Goal: Information Seeking & Learning: Find specific fact

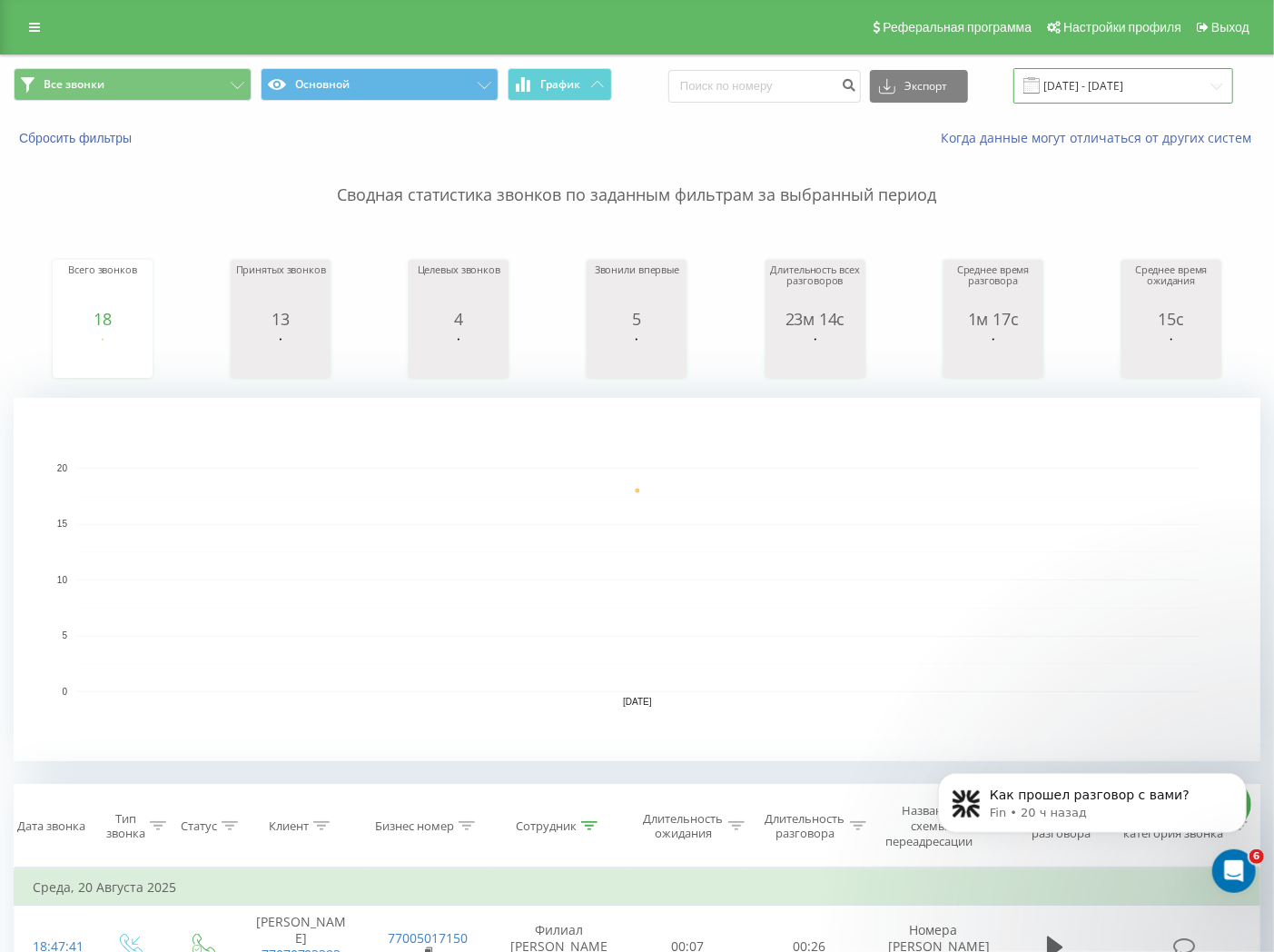
click at [1137, 94] on input "[DATE] - [DATE]" at bounding box center [1124, 85] width 220 height 36
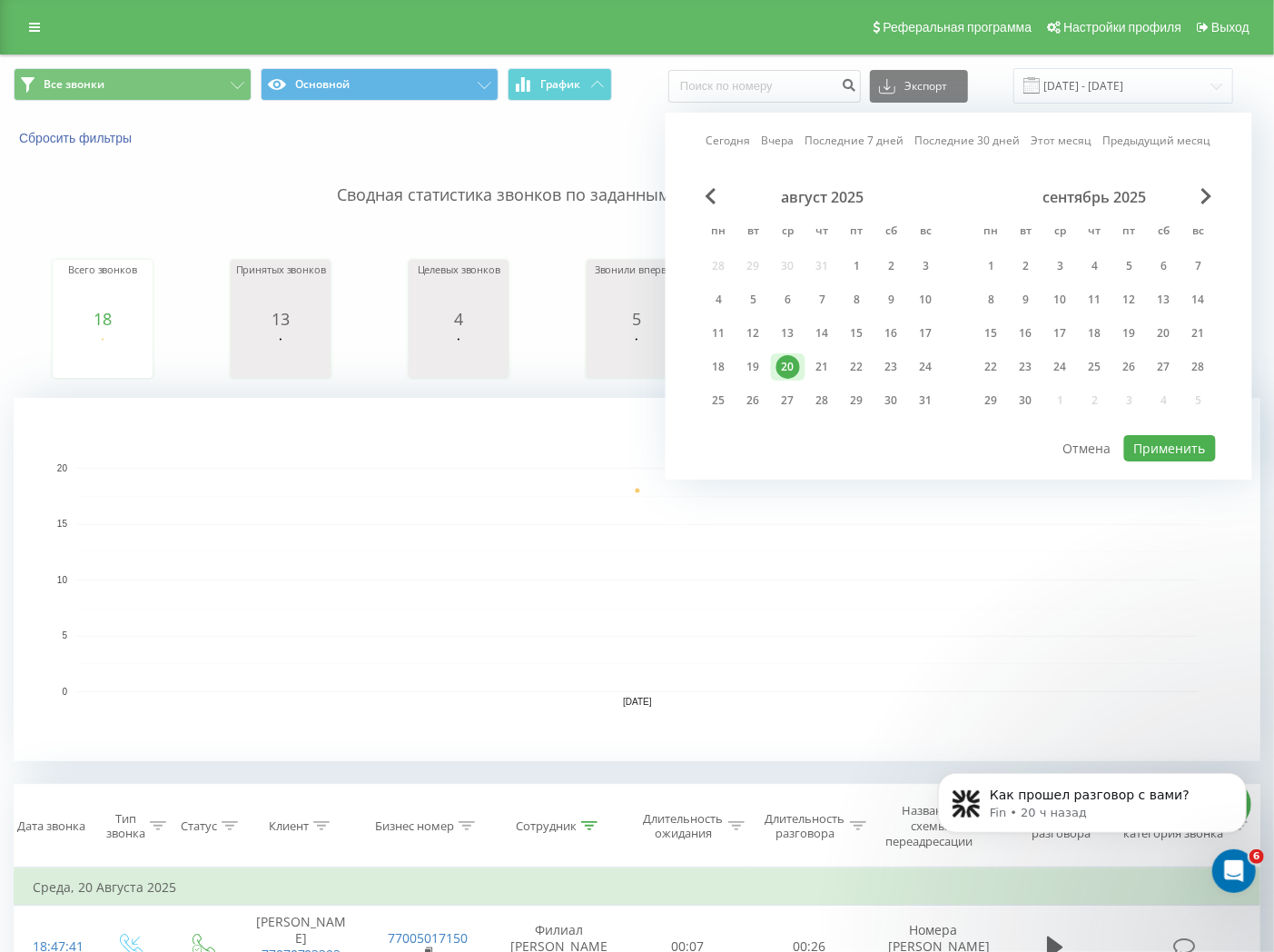
click at [794, 364] on div "20" at bounding box center [789, 367] width 24 height 24
click at [833, 367] on div "21" at bounding box center [823, 367] width 24 height 24
click at [781, 363] on div "20" at bounding box center [789, 367] width 24 height 24
click at [813, 367] on div "21" at bounding box center [823, 367] width 24 height 24
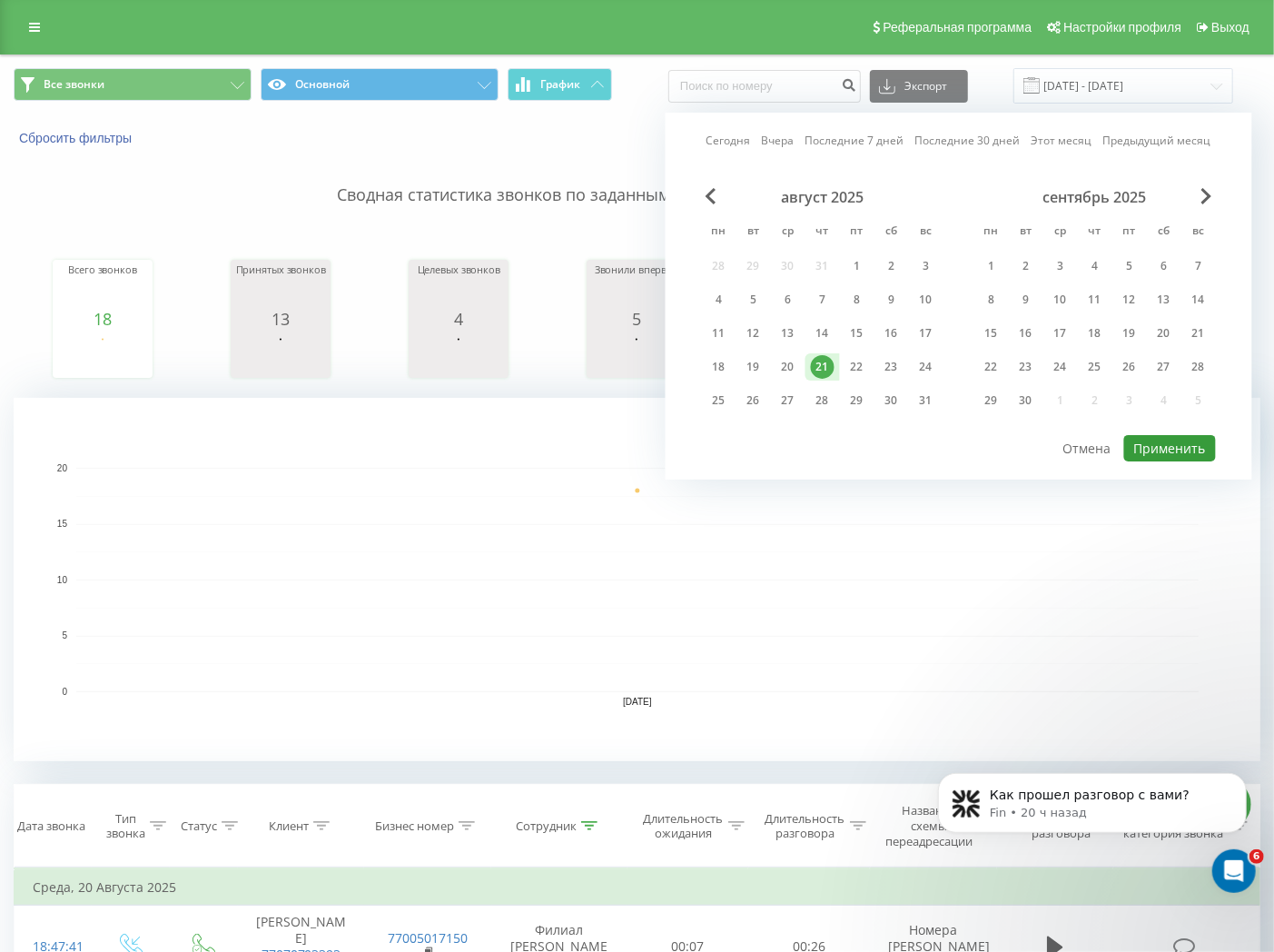
click at [1158, 449] on button "Применить" at bounding box center [1170, 448] width 92 height 27
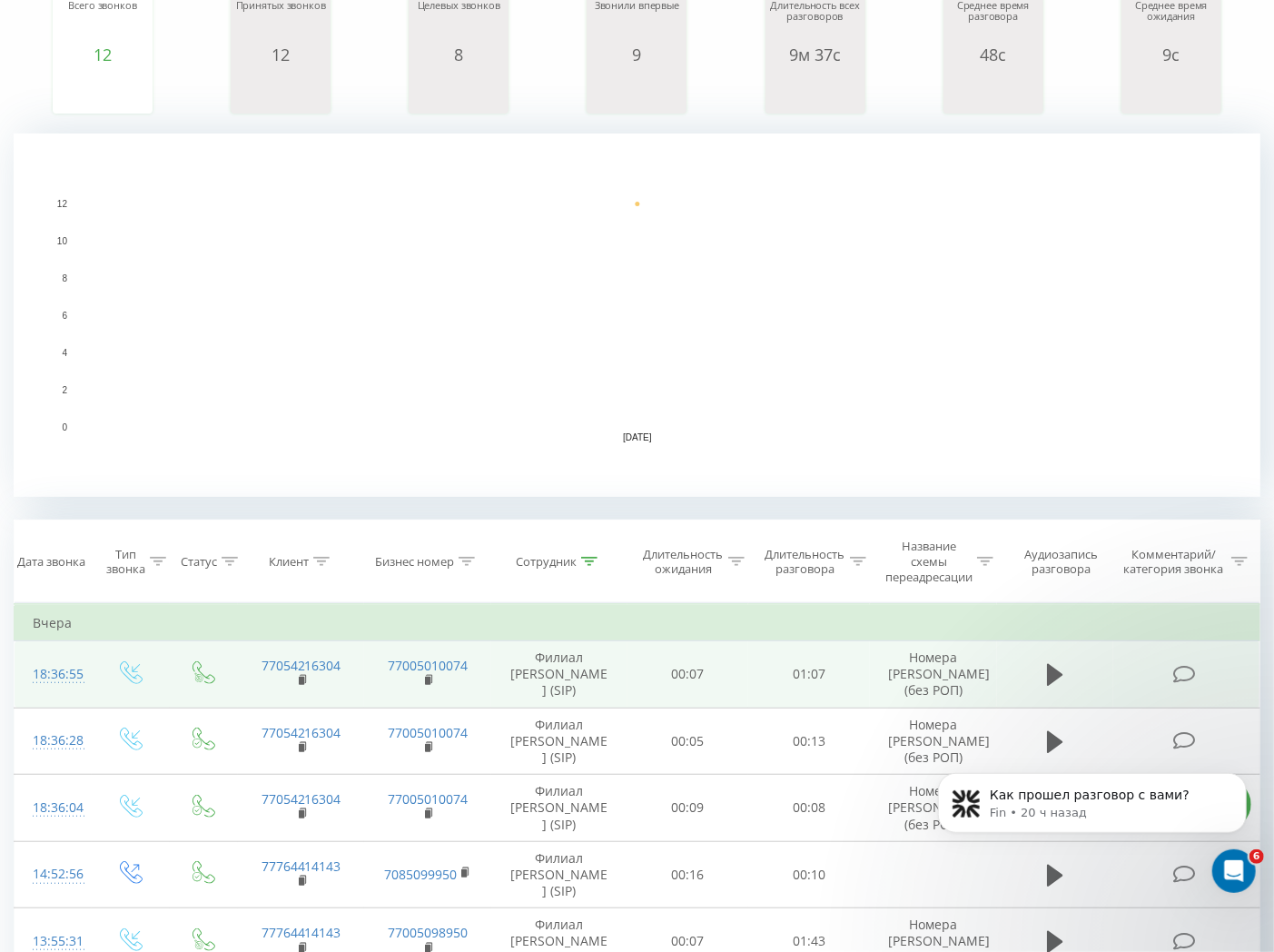
scroll to position [323, 0]
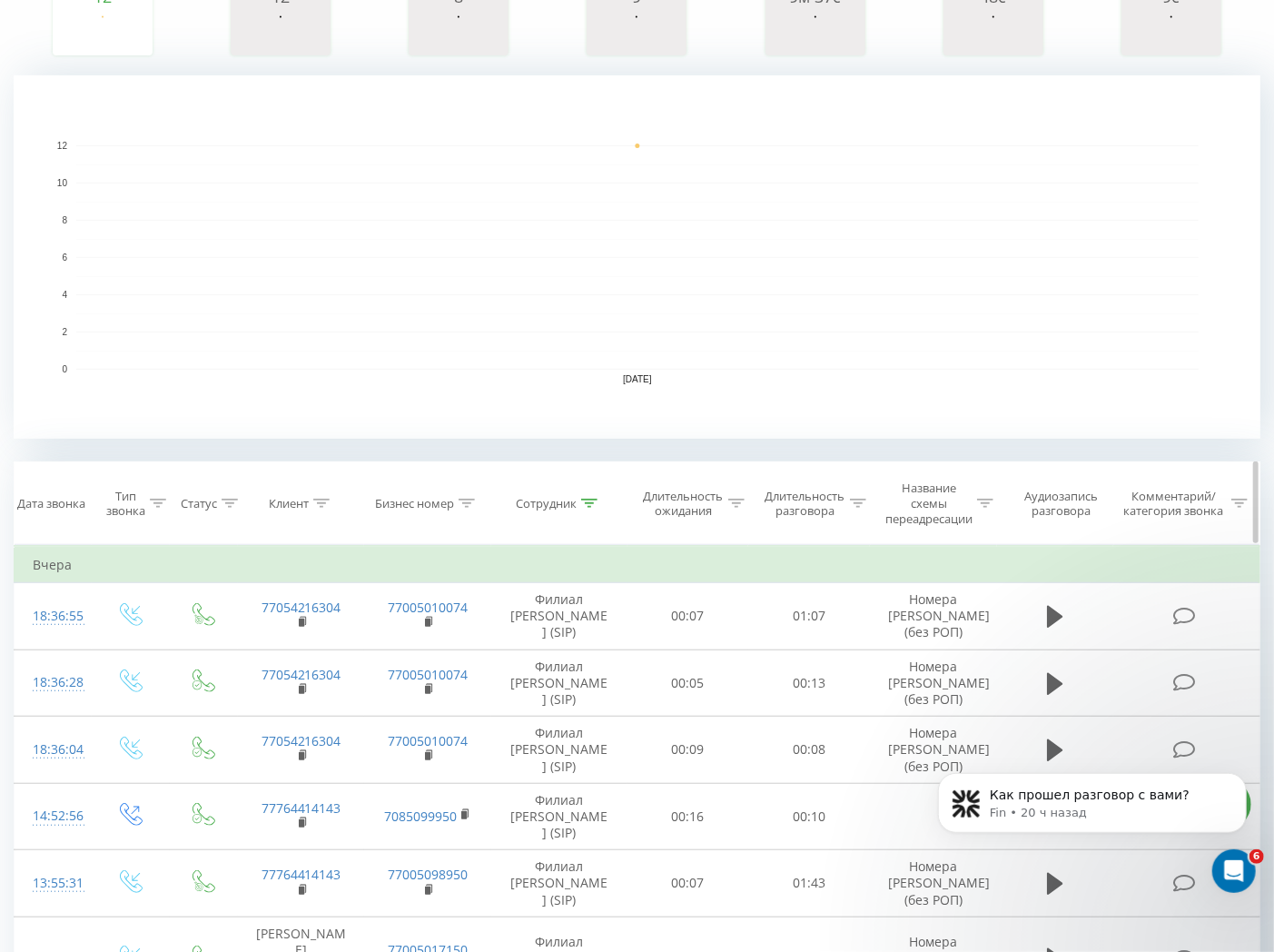
click at [586, 493] on th "Сотрудник" at bounding box center [559, 504] width 137 height 83
click at [588, 500] on icon at bounding box center [590, 504] width 17 height 9
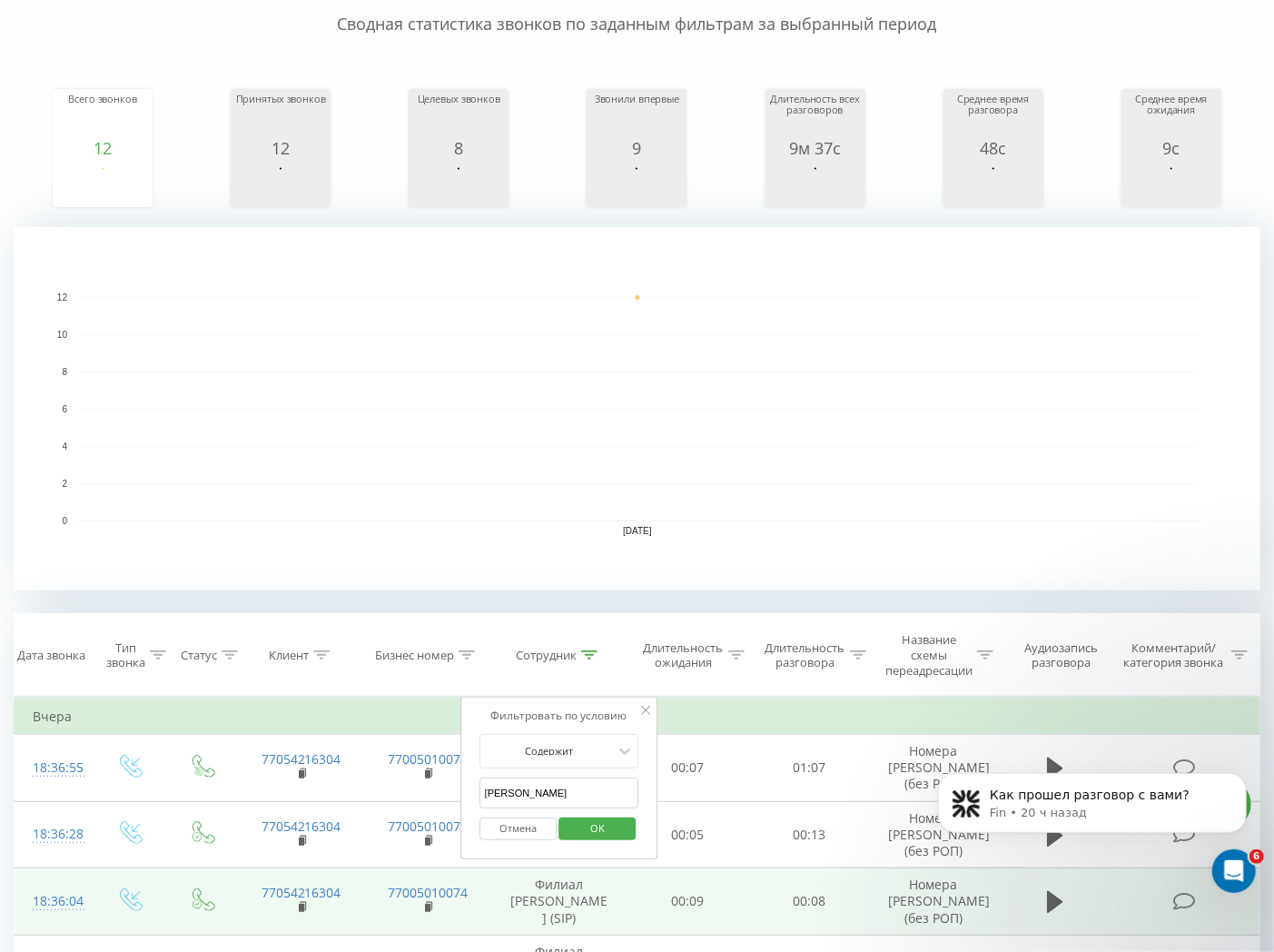
scroll to position [404, 0]
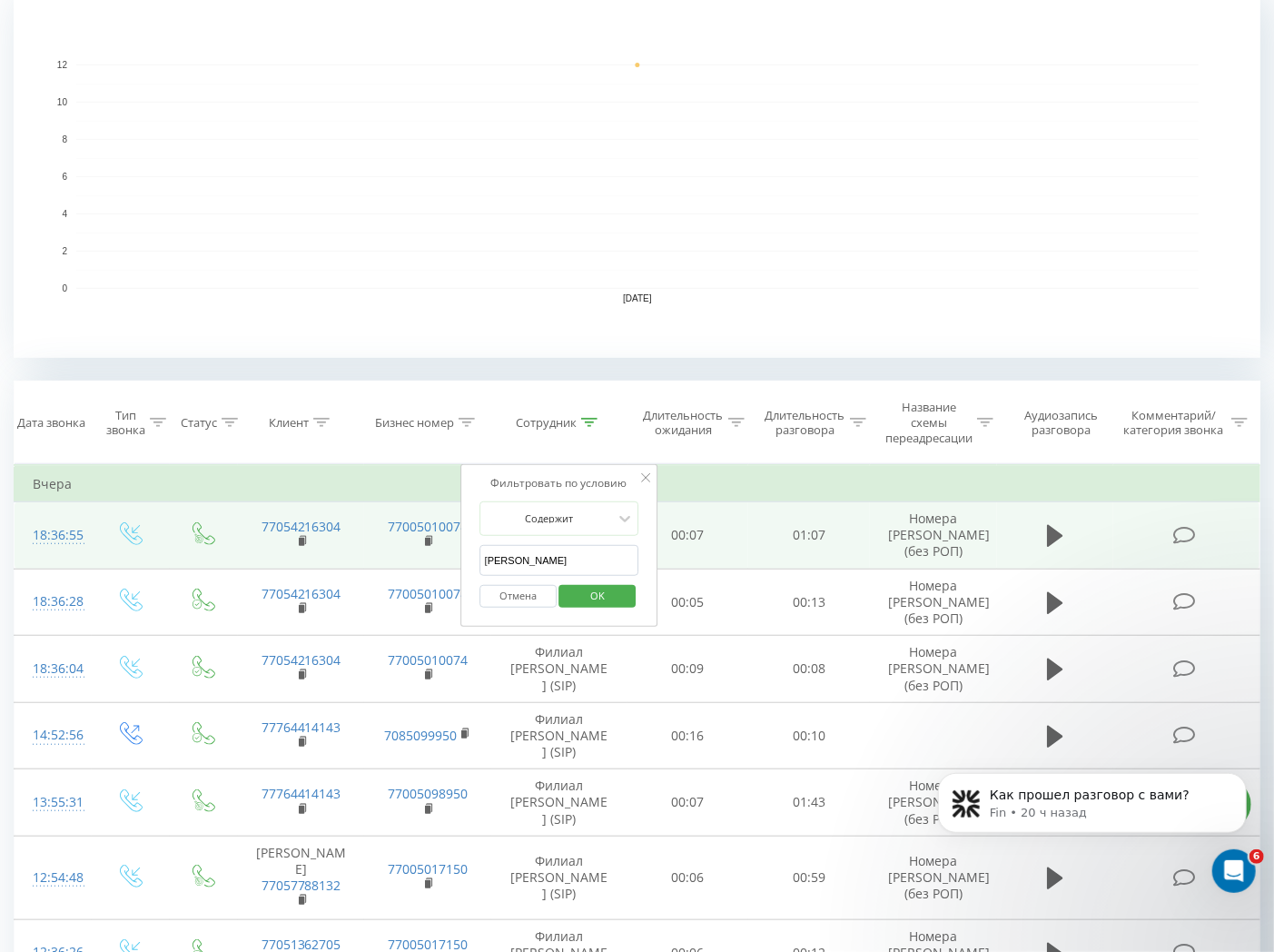
drag, startPoint x: 533, startPoint y: 566, endPoint x: 345, endPoint y: 521, distance: 193.3
click at [378, 554] on table "Фильтровать по условию Равно Введите значение Отмена OK Фильтровать по условию …" at bounding box center [637, 892] width 1247 height 857
click button "OK" at bounding box center [598, 596] width 77 height 23
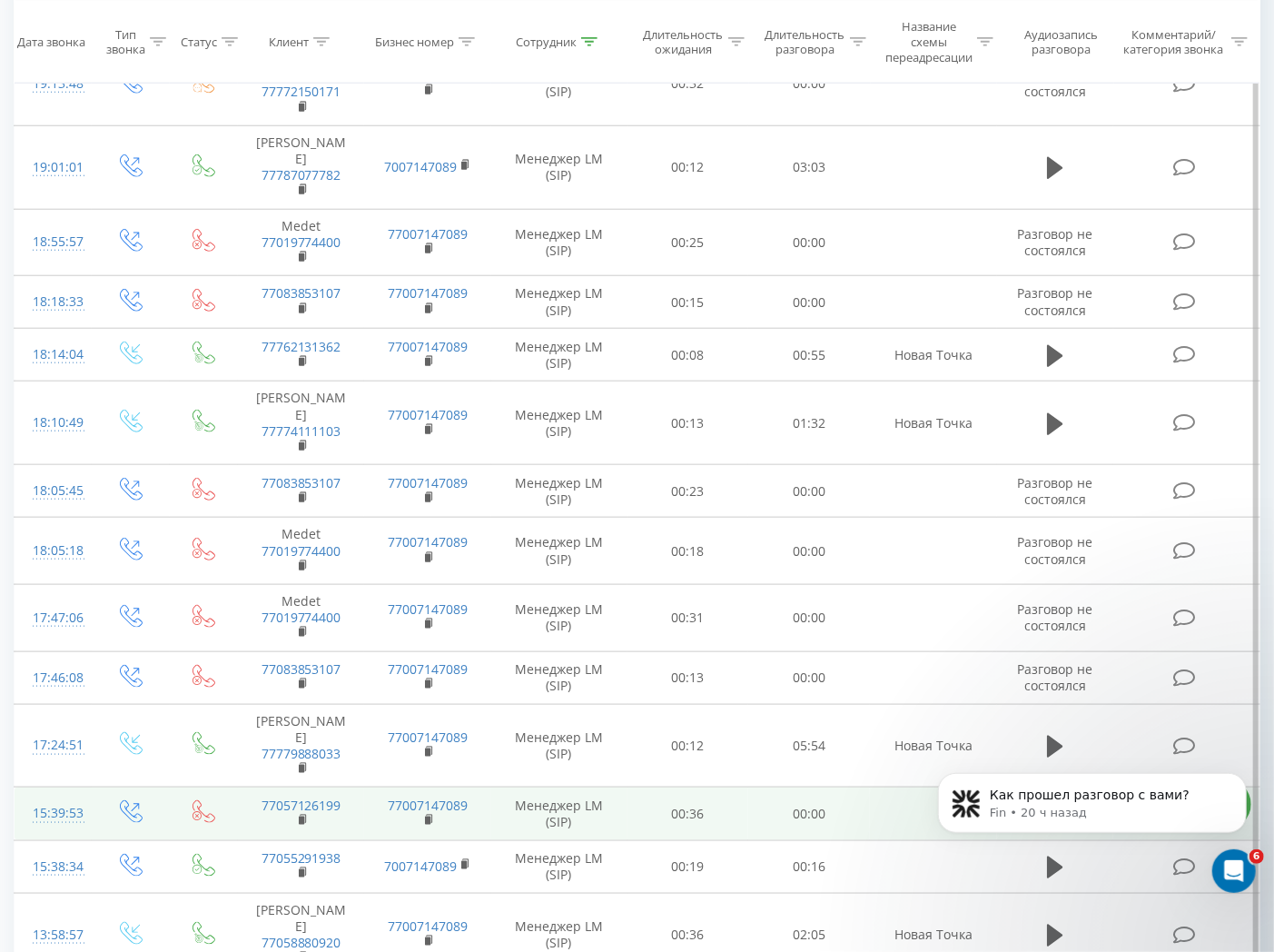
scroll to position [896, 0]
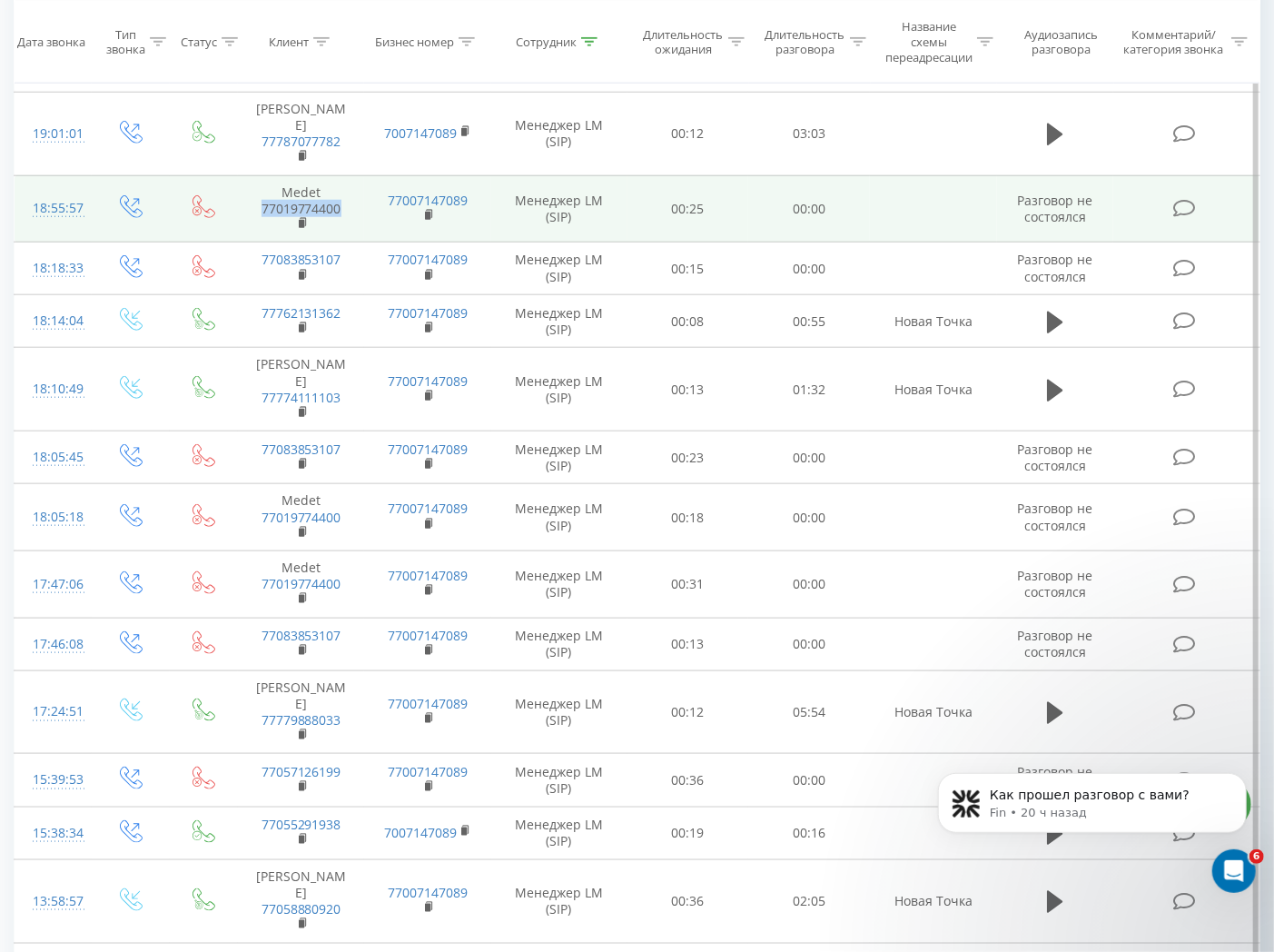
drag, startPoint x: 343, startPoint y: 213, endPoint x: 249, endPoint y: 213, distance: 94.0
click at [249, 213] on td "Medet 77019774400" at bounding box center [301, 208] width 127 height 67
copy link "77019774400"
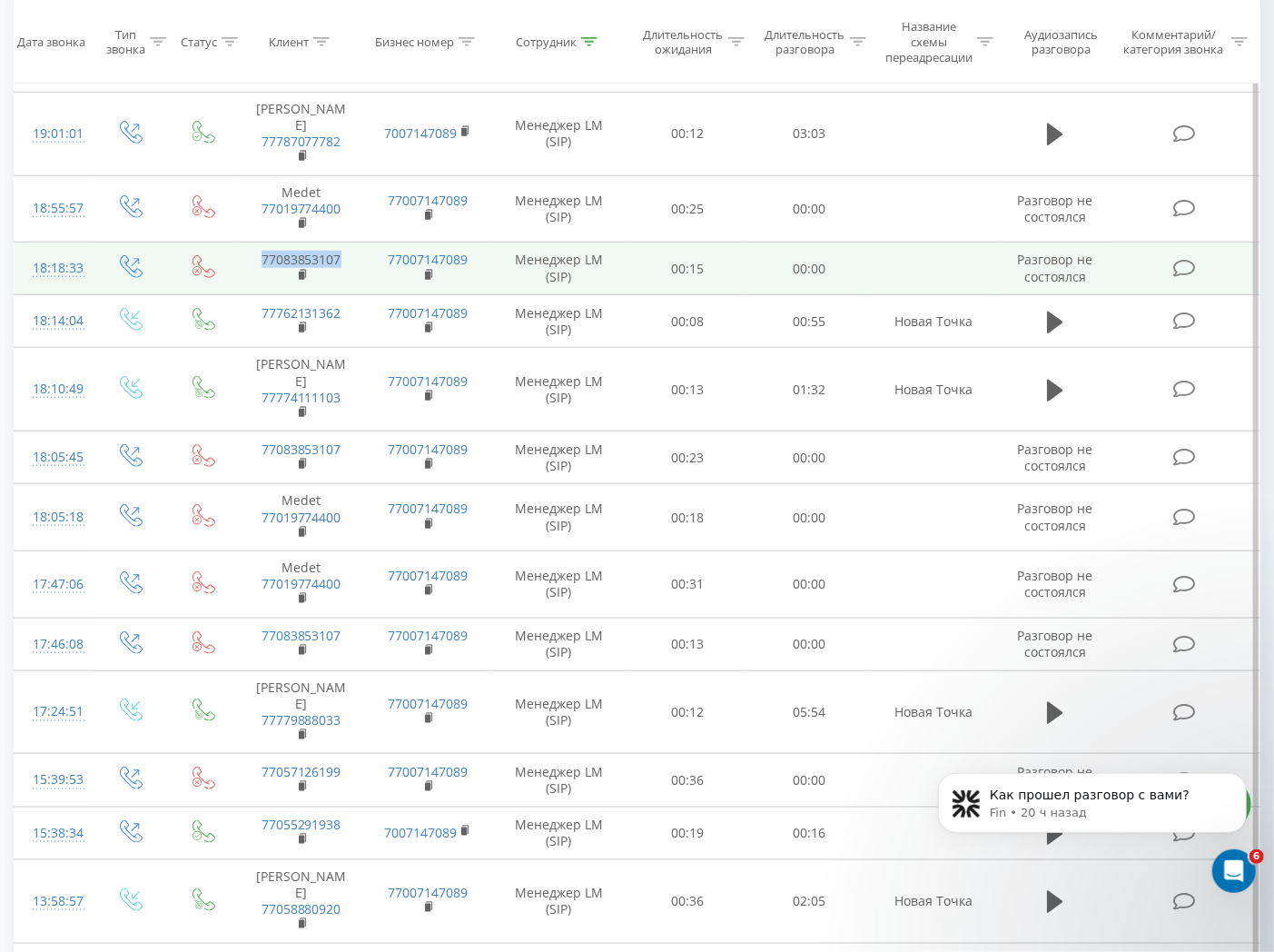
drag, startPoint x: 348, startPoint y: 258, endPoint x: 257, endPoint y: 261, distance: 91.0
click at [257, 261] on td "77083853107" at bounding box center [301, 268] width 127 height 52
copy link "77083853107"
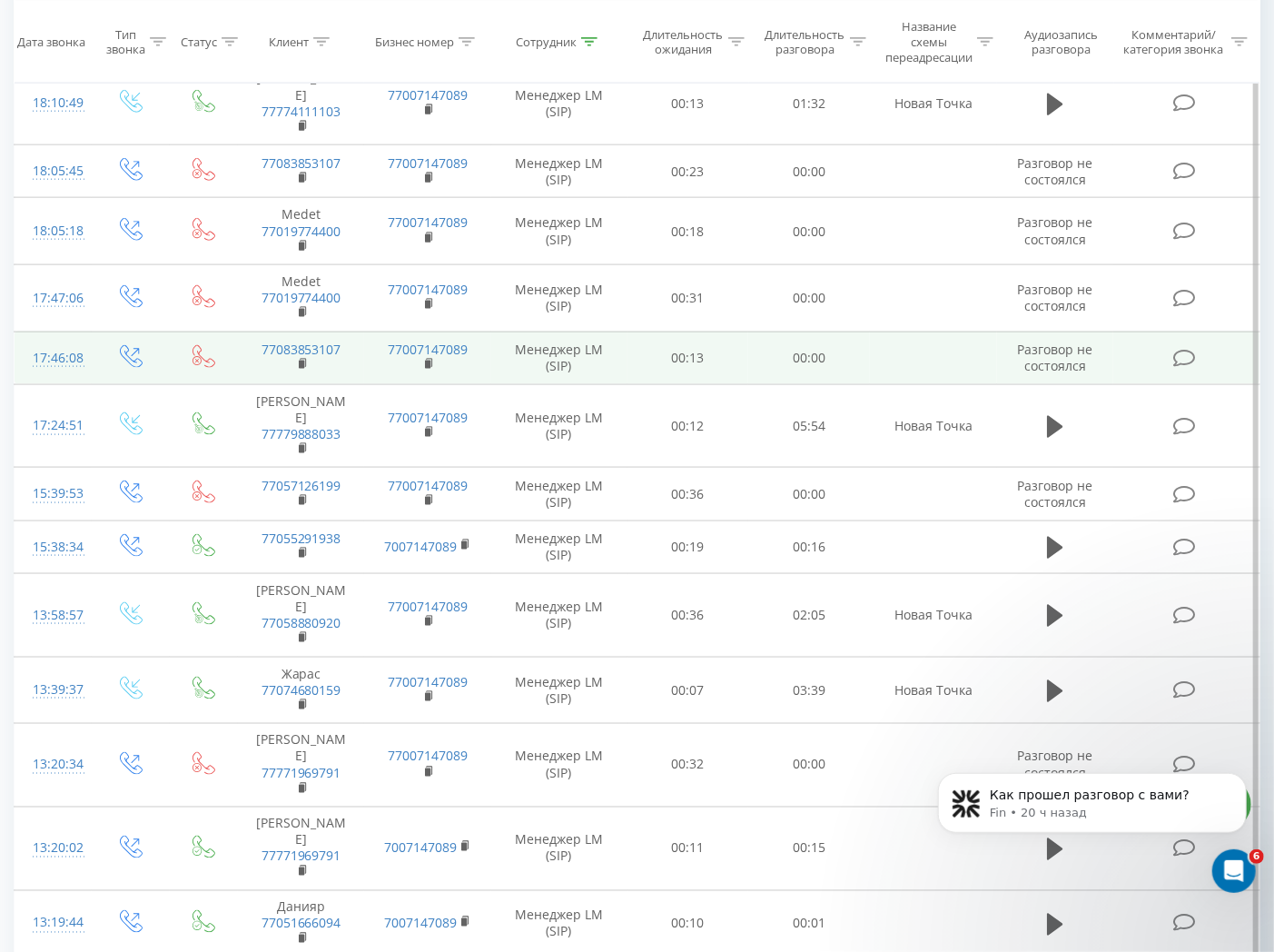
scroll to position [1200, 0]
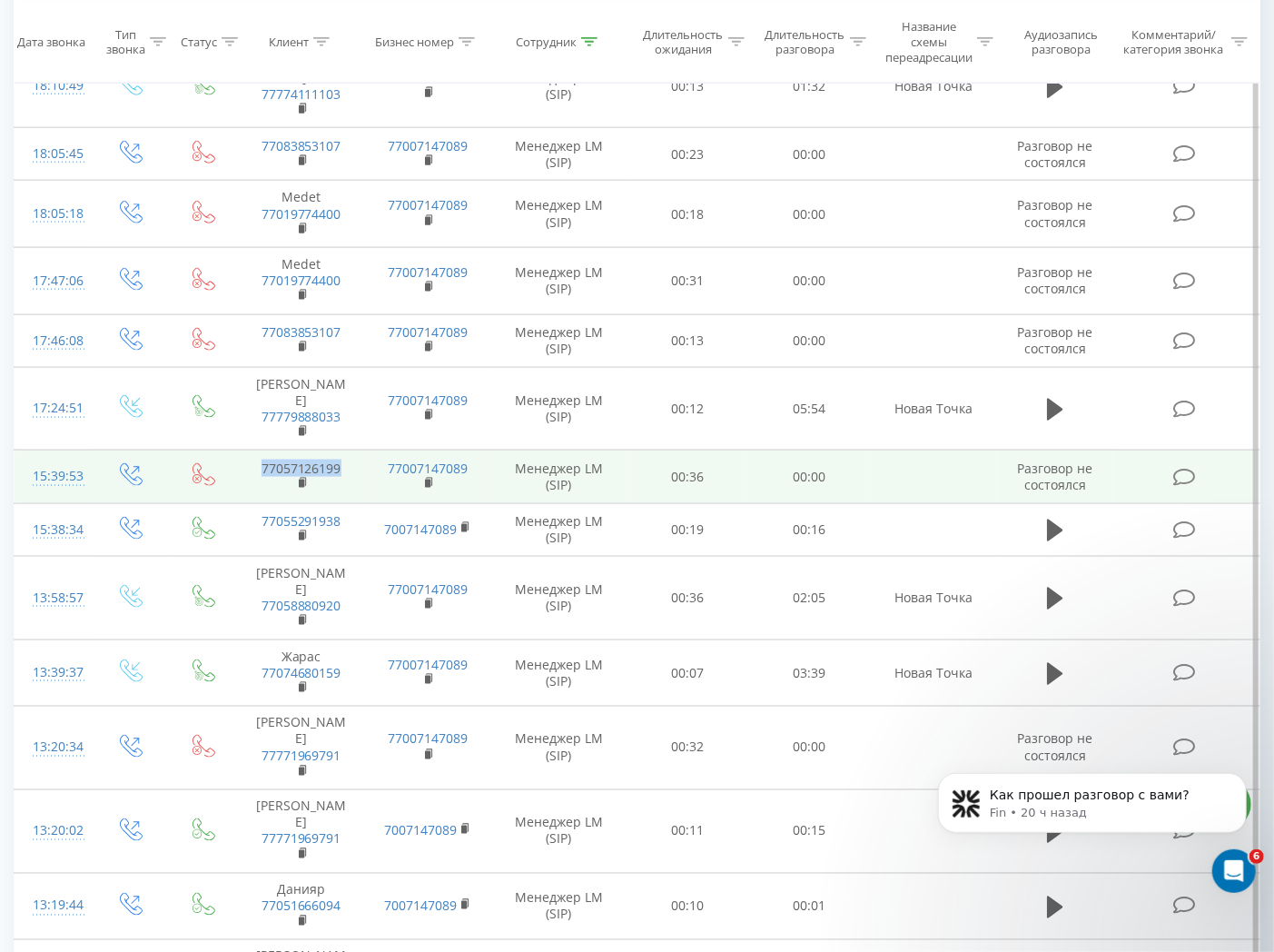
drag, startPoint x: 363, startPoint y: 446, endPoint x: 250, endPoint y: 430, distance: 114.1
click at [250, 450] on td "77057126199" at bounding box center [301, 476] width 127 height 52
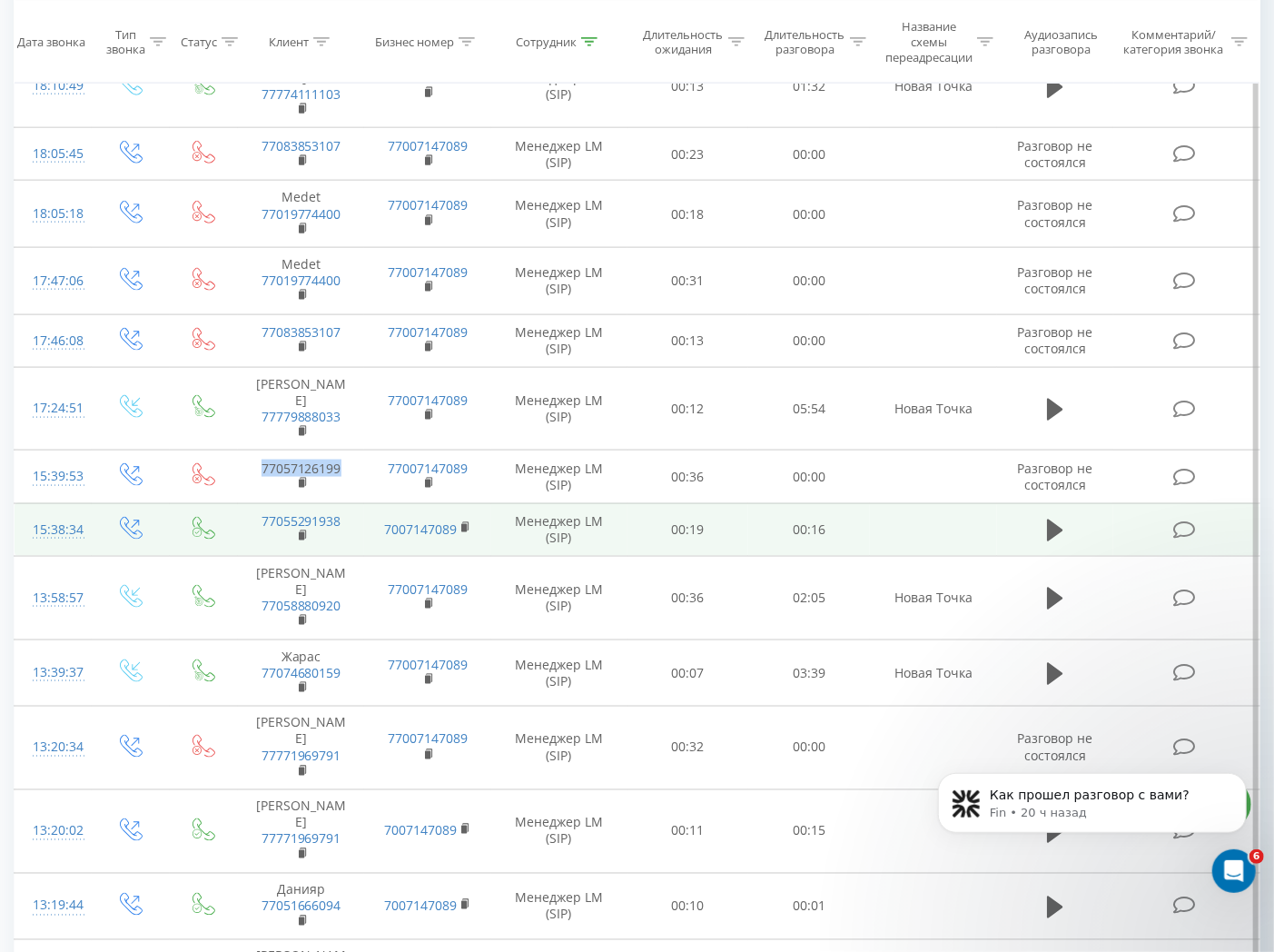
copy link "77057126199"
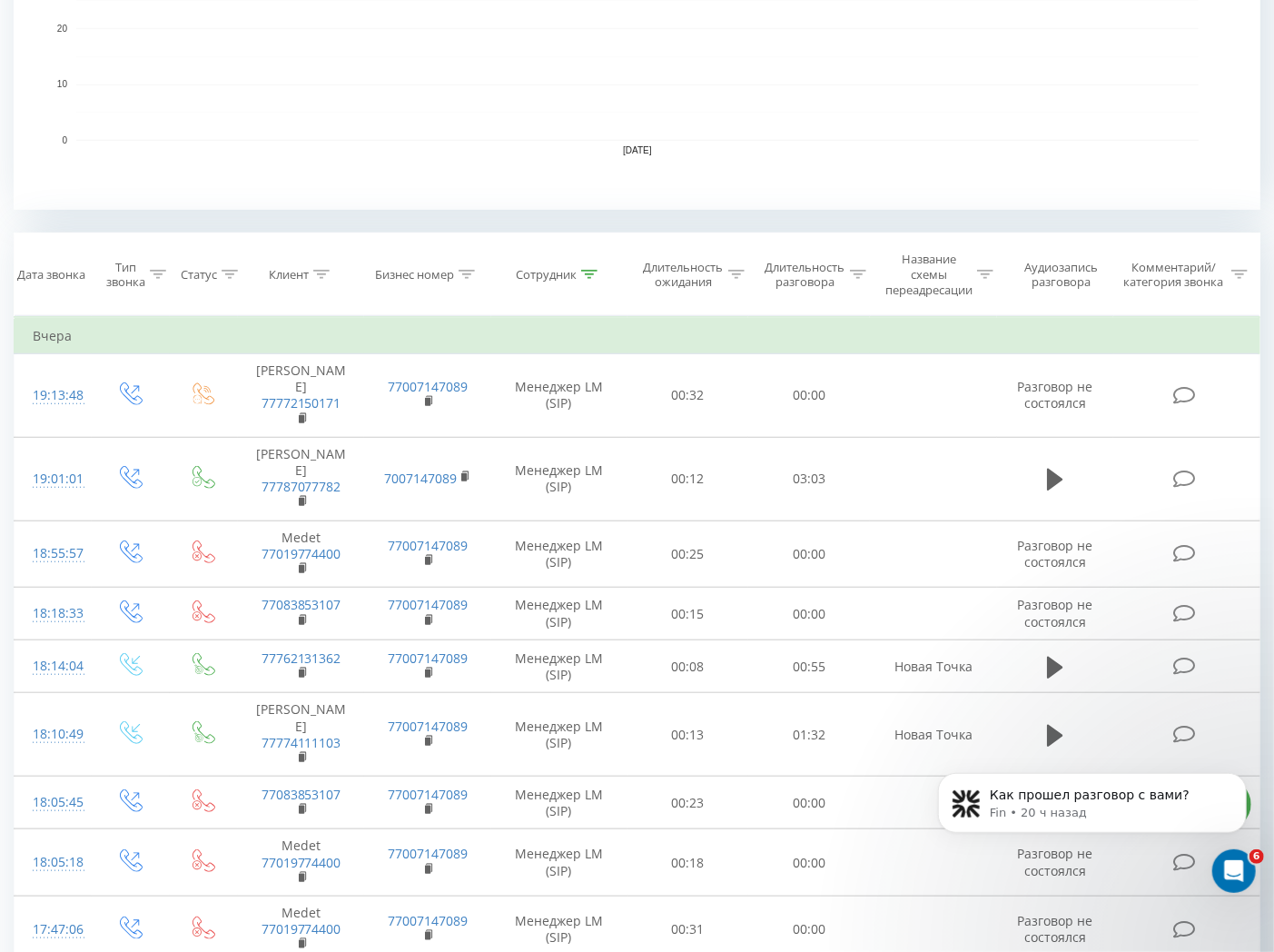
scroll to position [493, 0]
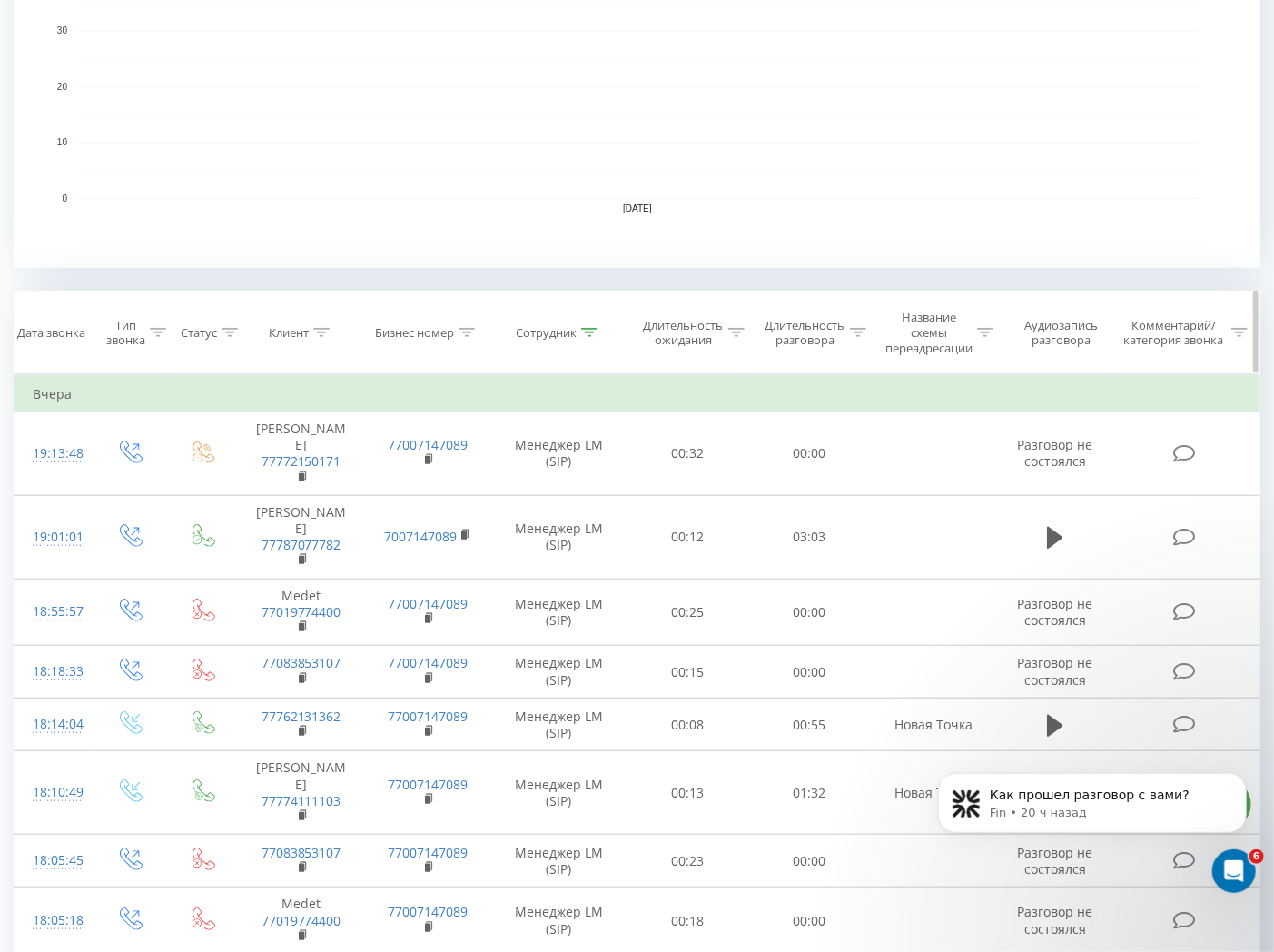
click at [579, 332] on div "Сотрудник" at bounding box center [556, 332] width 82 height 16
click at [586, 332] on icon at bounding box center [590, 332] width 17 height 9
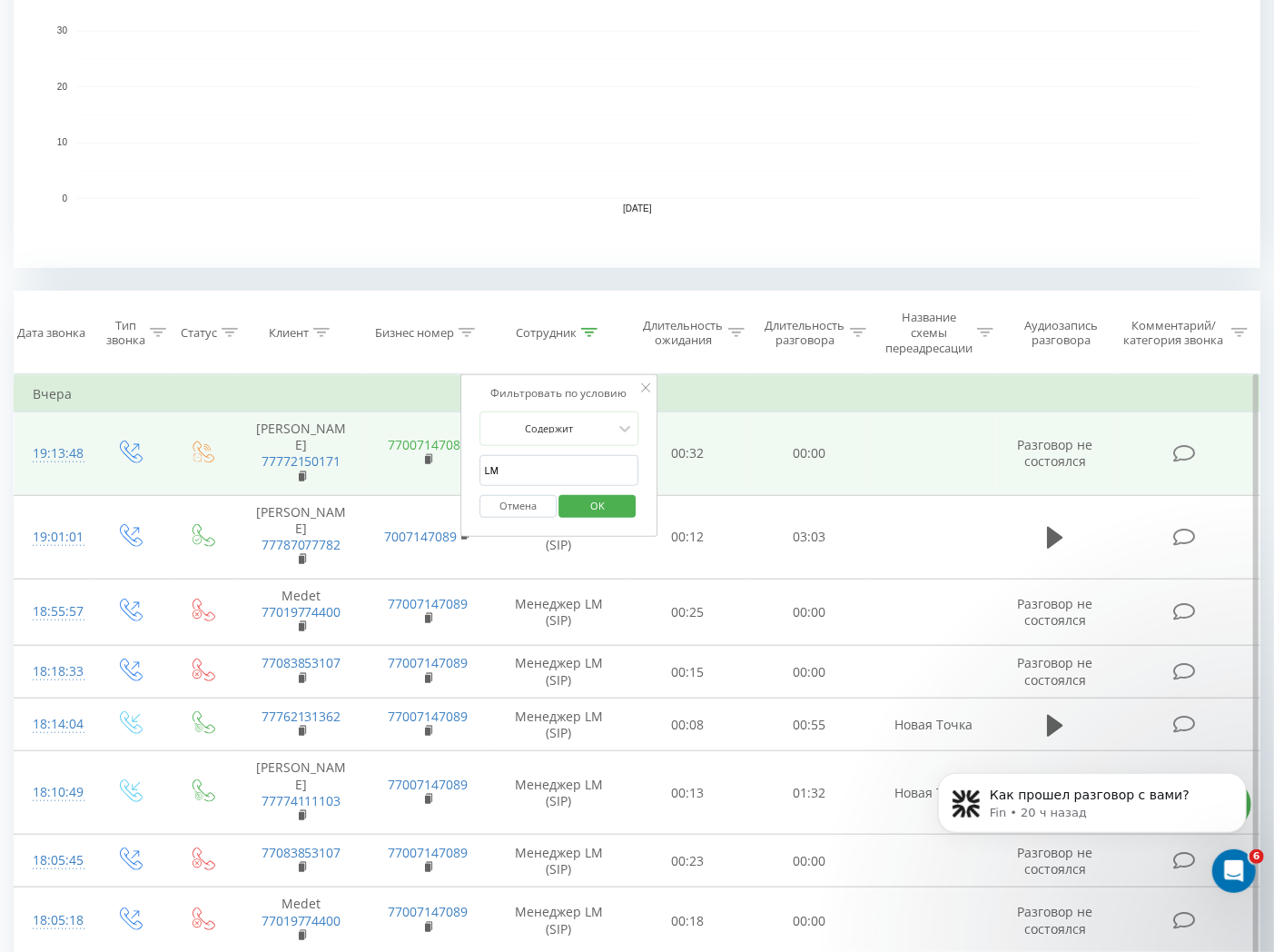
drag, startPoint x: 524, startPoint y: 461, endPoint x: 421, endPoint y: 439, distance: 105.3
type input "C"
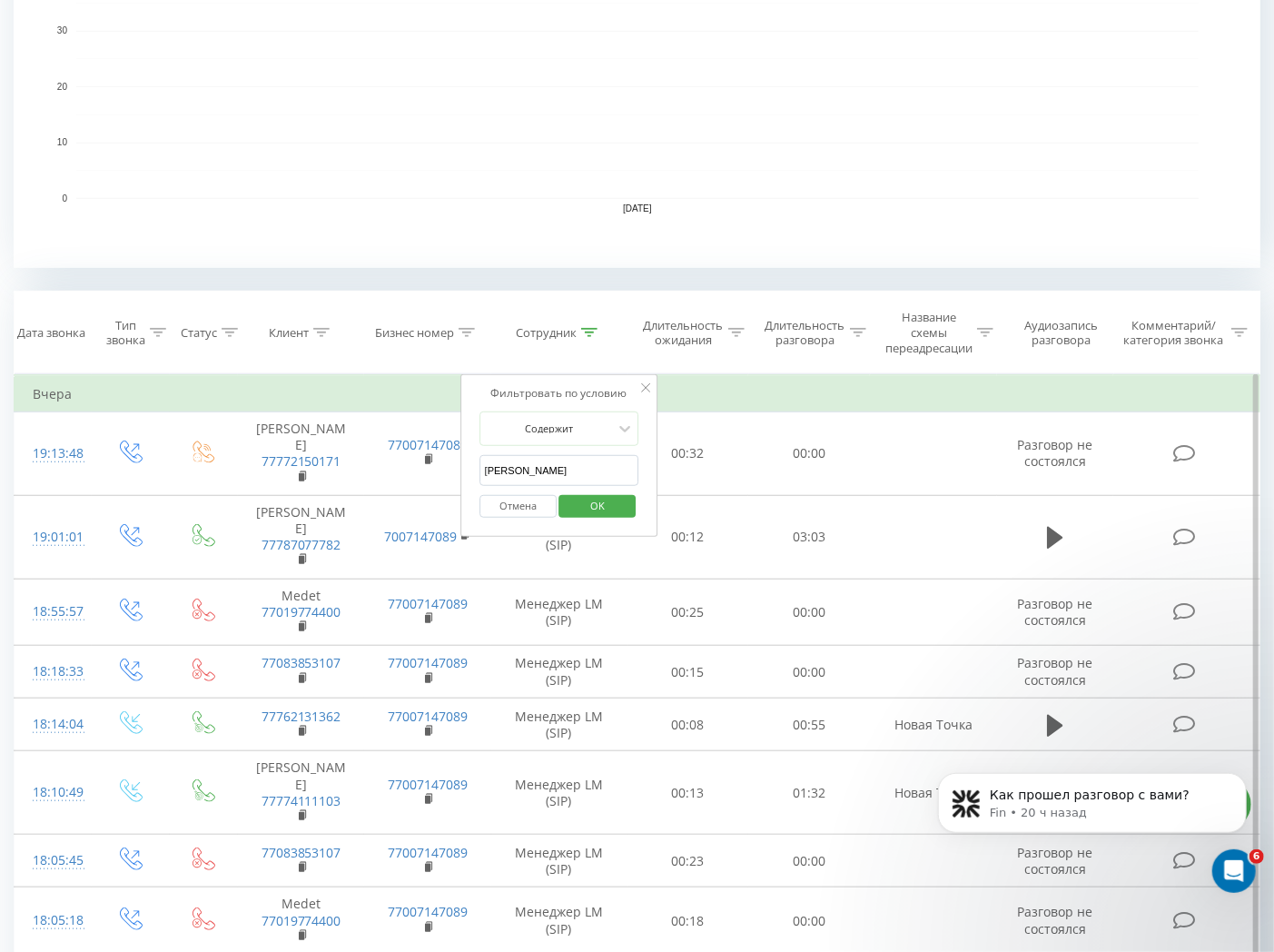
click at [580, 507] on span "OK" at bounding box center [597, 505] width 50 height 28
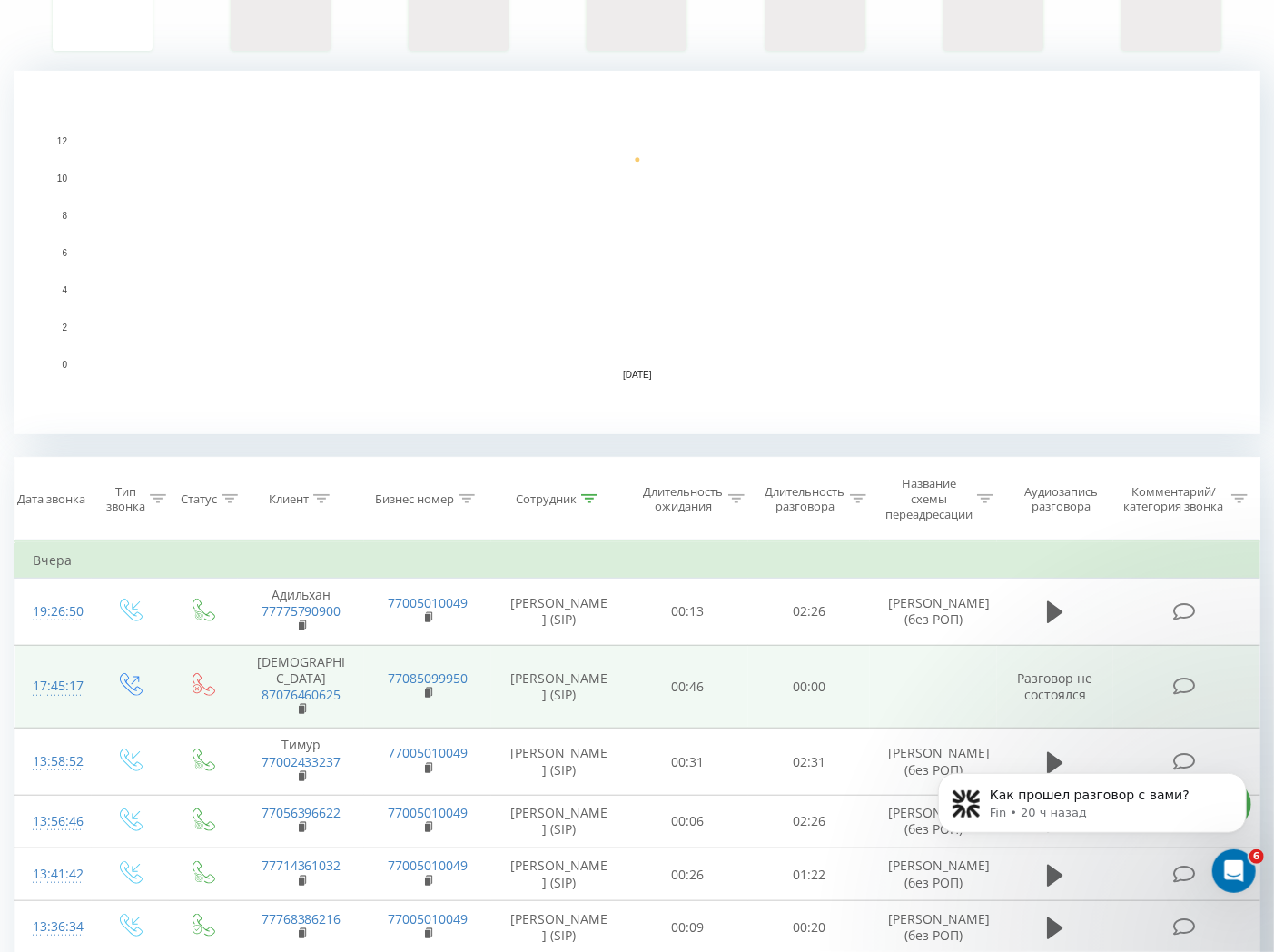
scroll to position [356, 0]
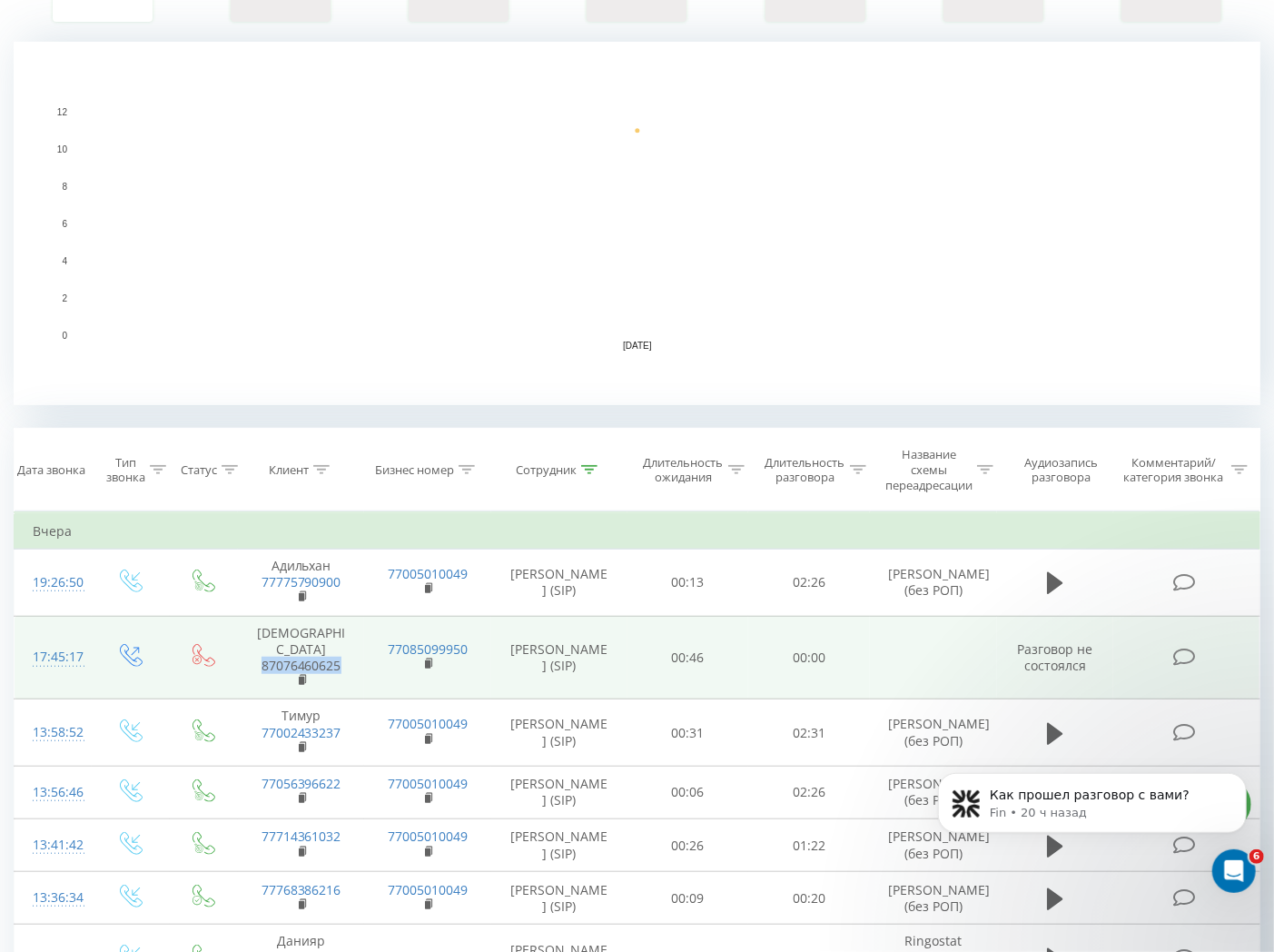
drag, startPoint x: 249, startPoint y: 647, endPoint x: 350, endPoint y: 651, distance: 101.1
click at [350, 651] on td "[PERSON_NAME] 87076460625" at bounding box center [301, 657] width 127 height 83
copy link "87076460625"
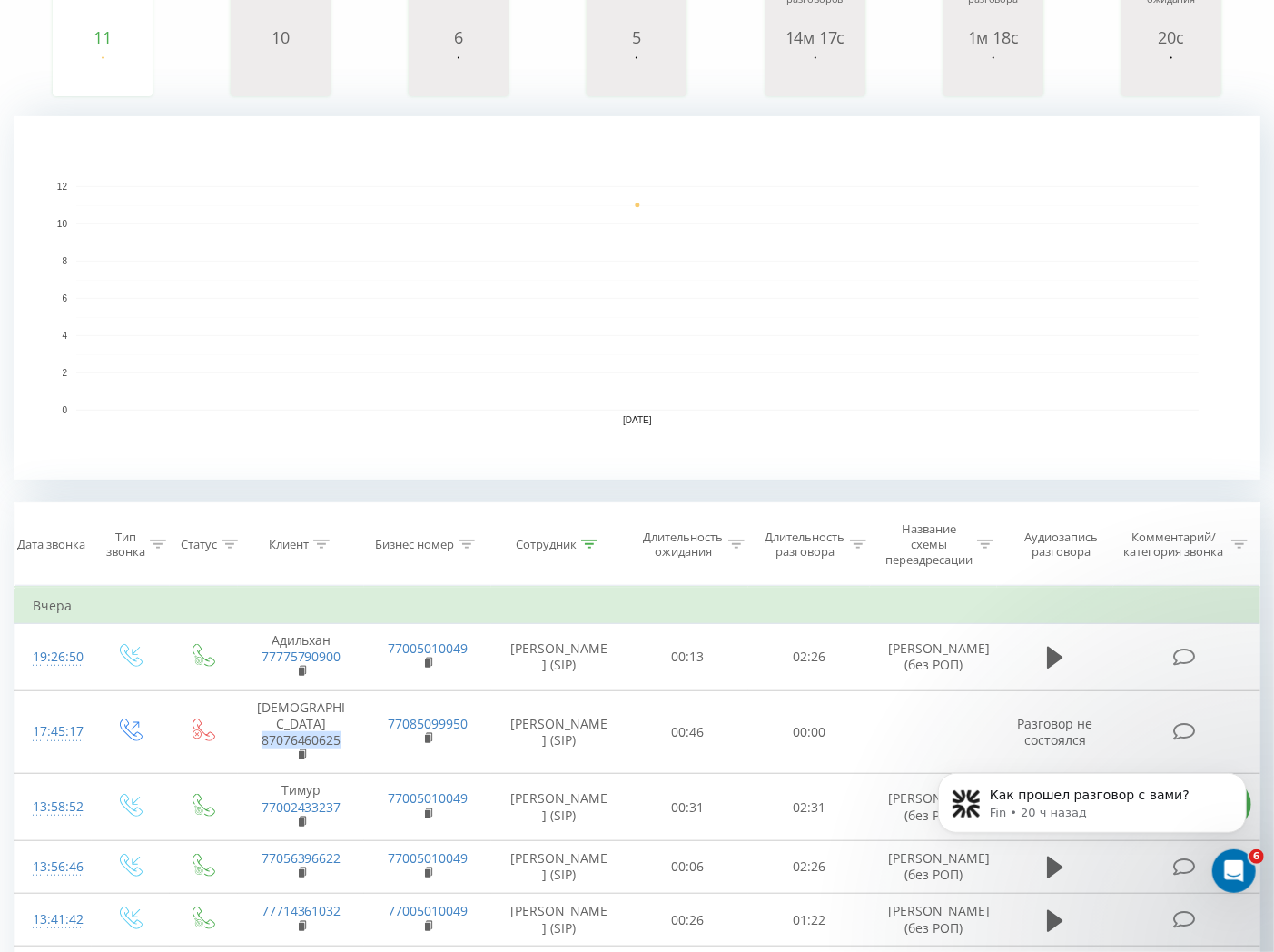
scroll to position [303, 0]
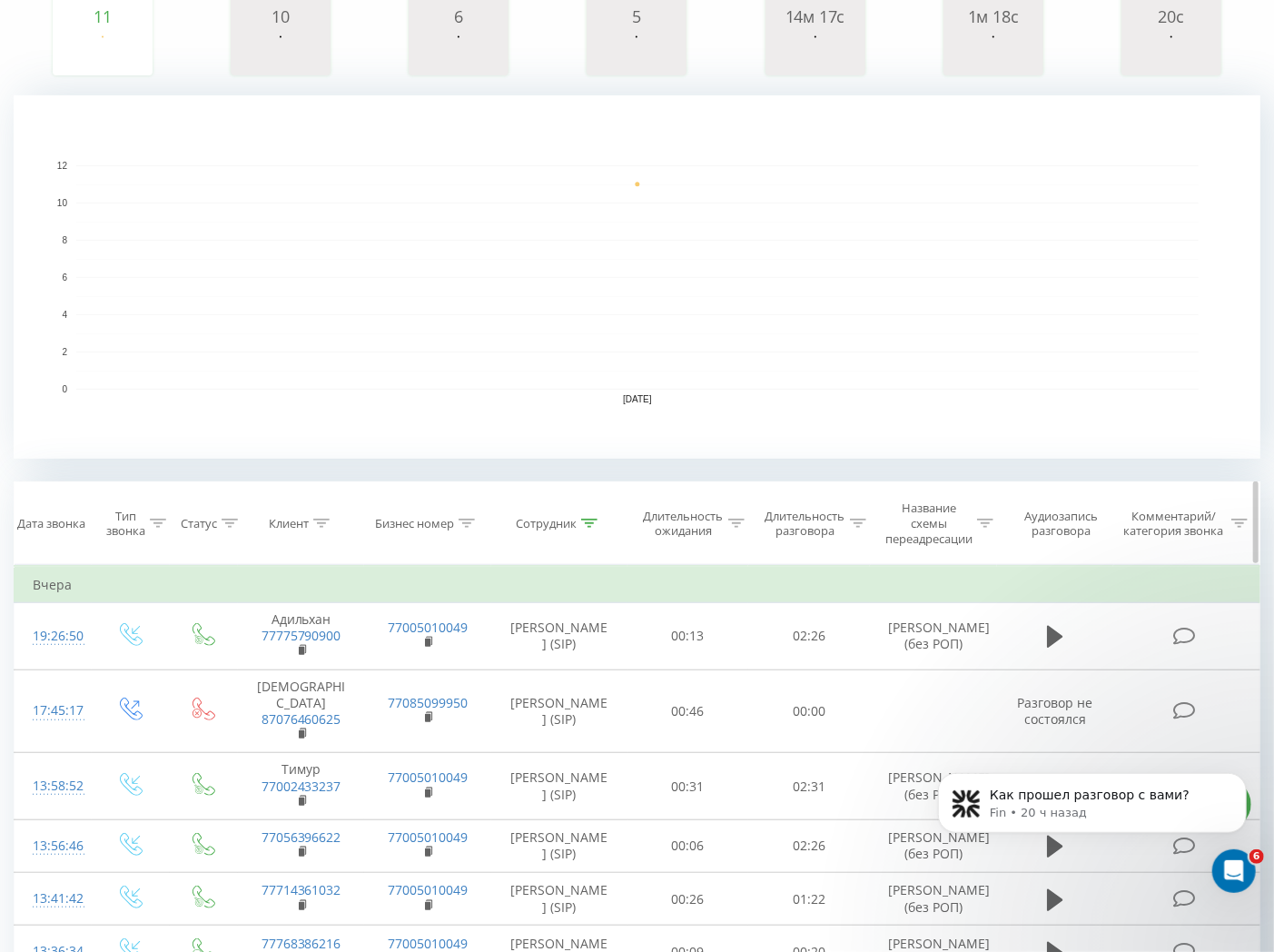
click at [587, 527] on icon at bounding box center [590, 523] width 17 height 9
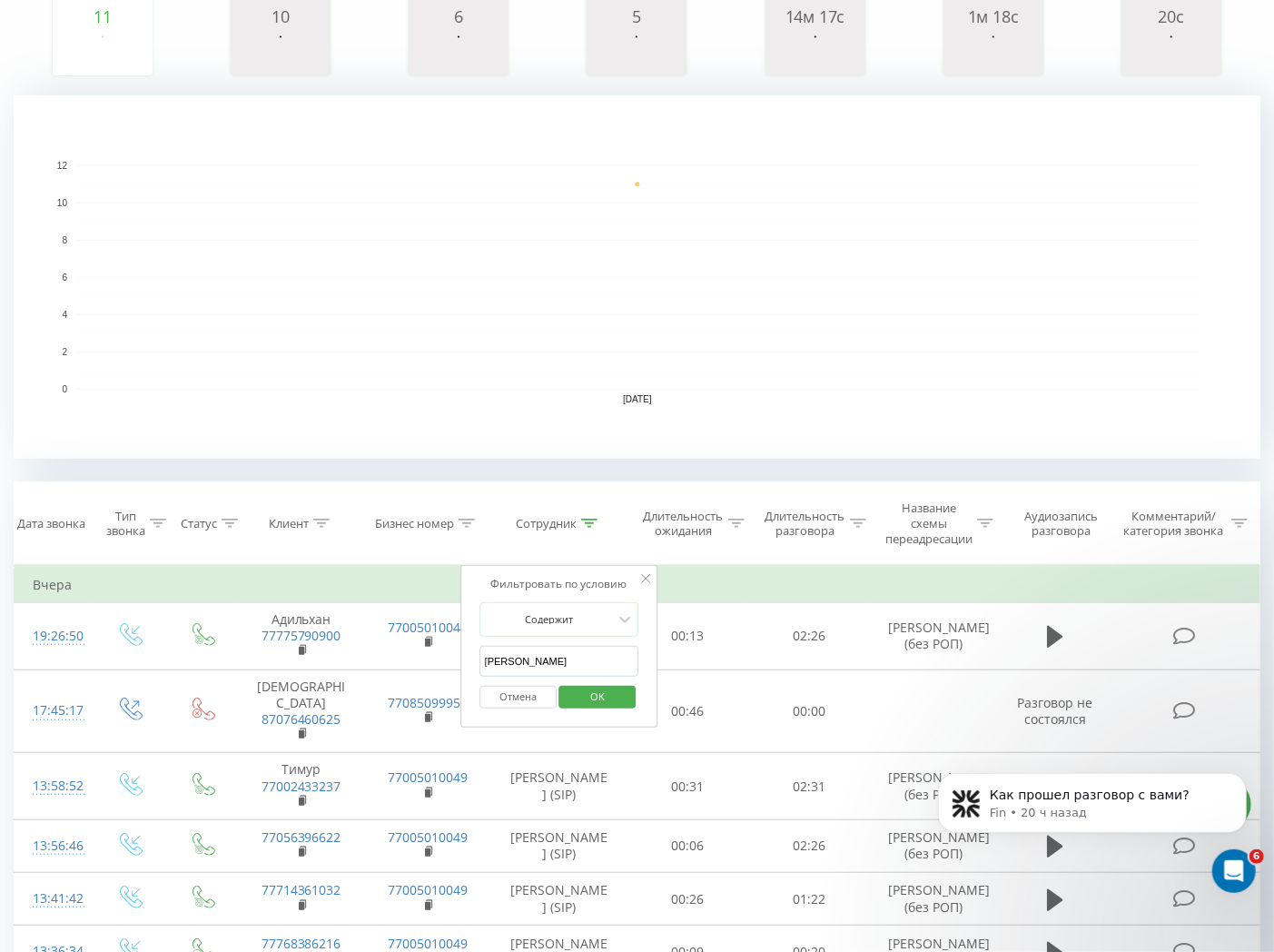
drag, startPoint x: 543, startPoint y: 656, endPoint x: 472, endPoint y: 621, distance: 79.2
click at [438, 649] on table "Фильтровать по условию Равно Введите значение Отмена OK Фильтровать по условию …" at bounding box center [637, 924] width 1247 height 720
type input "Жунусова"
click button "OK" at bounding box center [598, 697] width 77 height 23
